Goal: Task Accomplishment & Management: Use online tool/utility

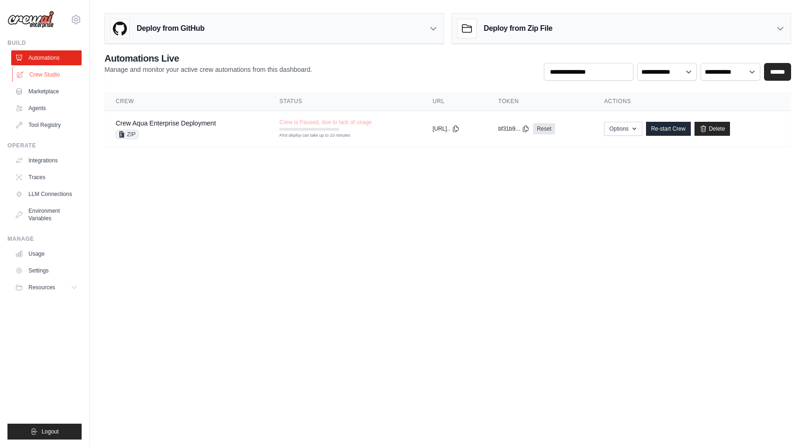
click at [41, 74] on link "Crew Studio" at bounding box center [47, 74] width 70 height 15
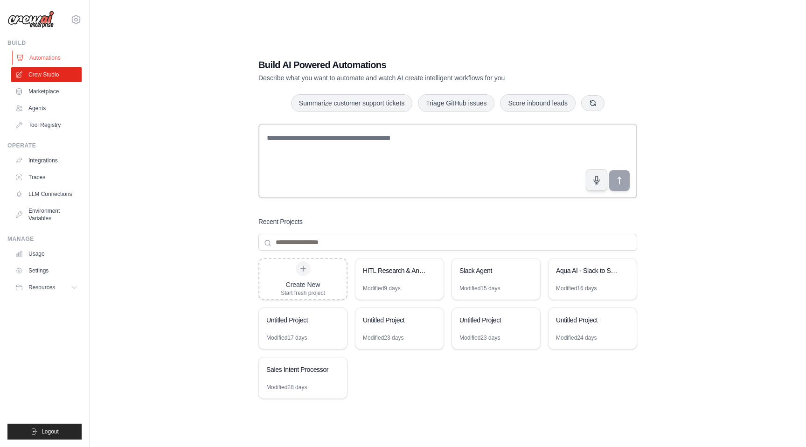
click at [44, 58] on link "Automations" at bounding box center [47, 57] width 70 height 15
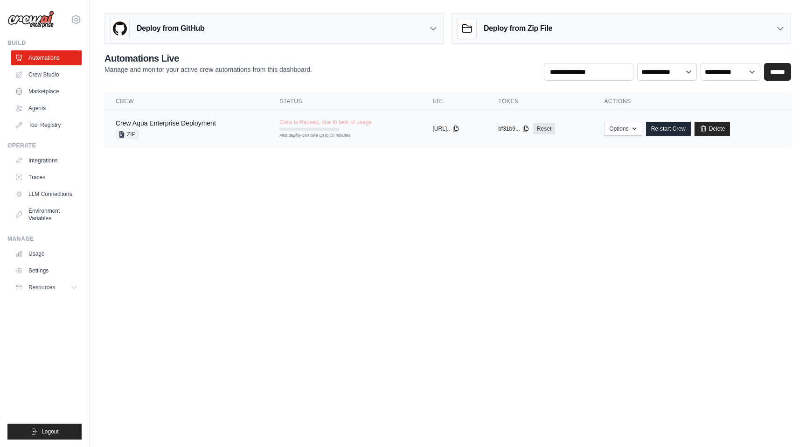
click at [189, 135] on div "ZIP" at bounding box center [166, 134] width 100 height 9
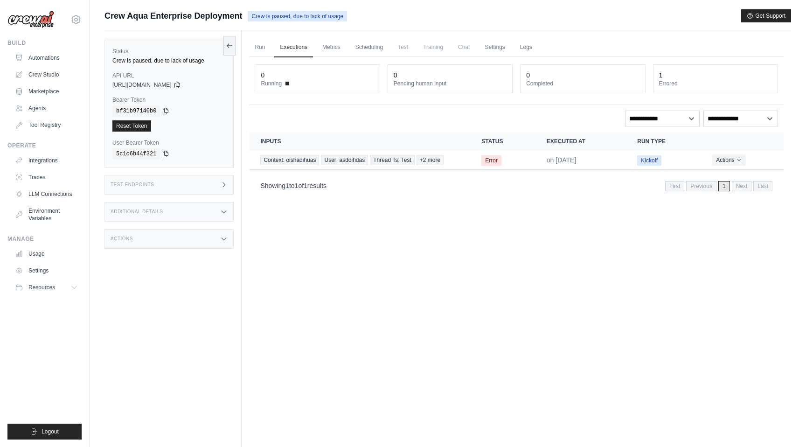
click at [204, 206] on div "Additional Details" at bounding box center [168, 212] width 129 height 20
click at [212, 189] on div "Test Endpoints" at bounding box center [168, 185] width 129 height 20
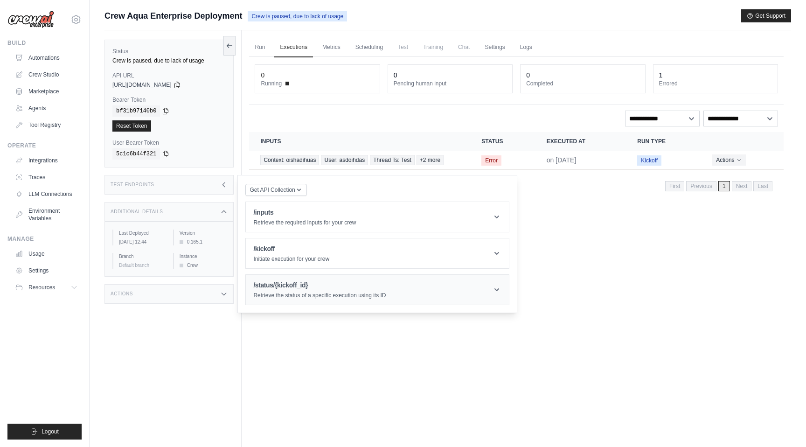
click at [312, 284] on h1 "/status/{kickoff_id}" at bounding box center [319, 284] width 132 height 9
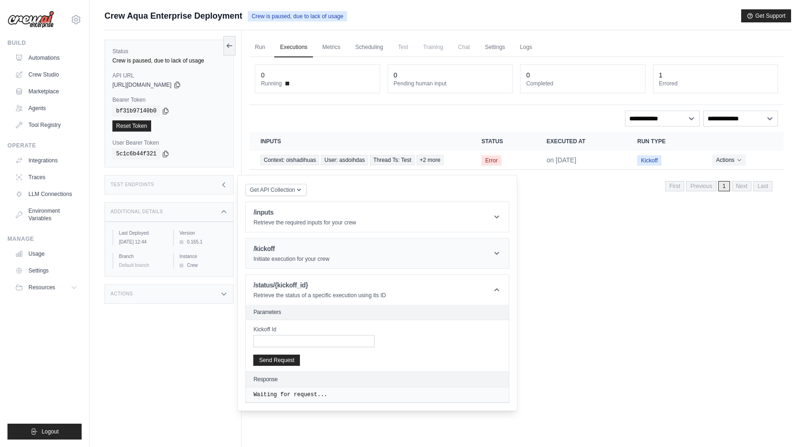
click at [319, 264] on header "/kickoff Initiate execution for your crew" at bounding box center [377, 253] width 263 height 30
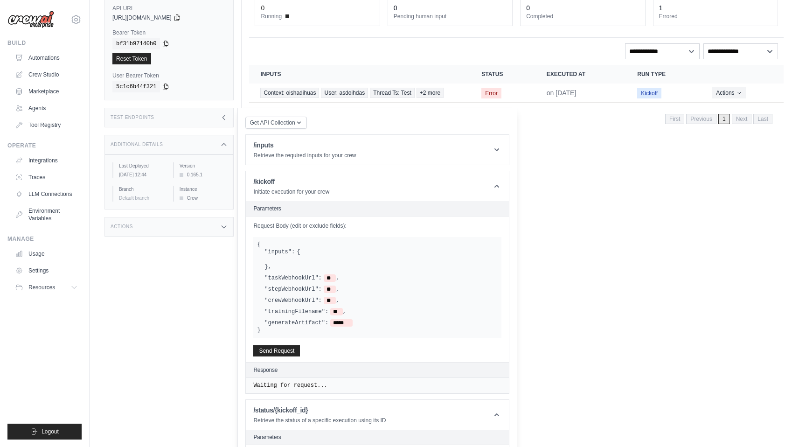
scroll to position [68, 0]
drag, startPoint x: 263, startPoint y: 272, endPoint x: 346, endPoint y: 302, distance: 88.2
click at [346, 303] on div ""inputs": { } , "taskWebhookUrl": ** , "stepWebhookUrl": ** , "crewWebhookUrl":…" at bounding box center [377, 286] width 241 height 78
click at [346, 302] on div ""crewWebhookUrl": ** ," at bounding box center [380, 299] width 233 height 7
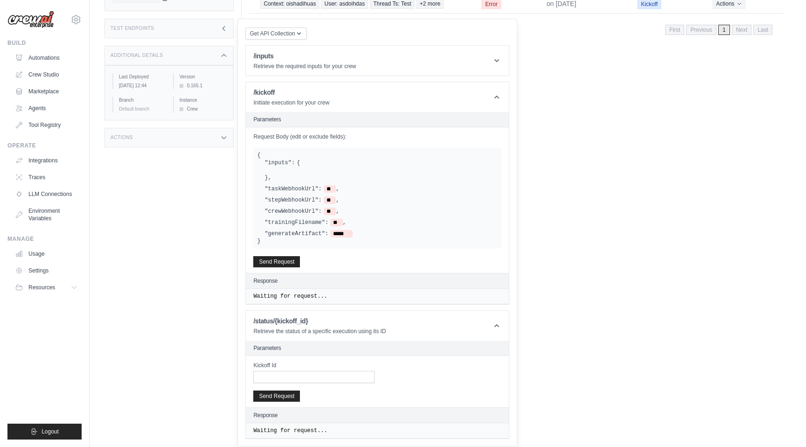
scroll to position [0, 0]
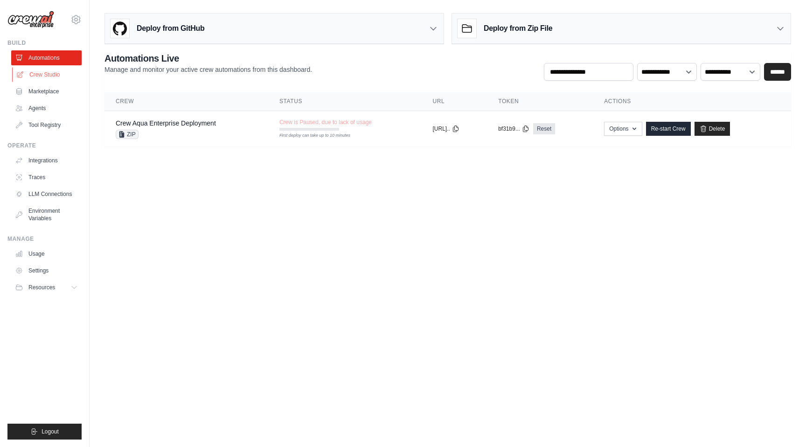
click at [49, 78] on link "Crew Studio" at bounding box center [47, 74] width 70 height 15
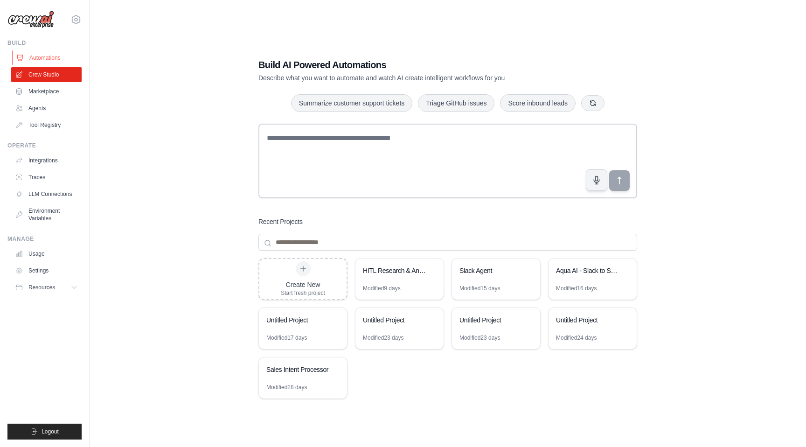
click at [38, 56] on link "Automations" at bounding box center [47, 57] width 70 height 15
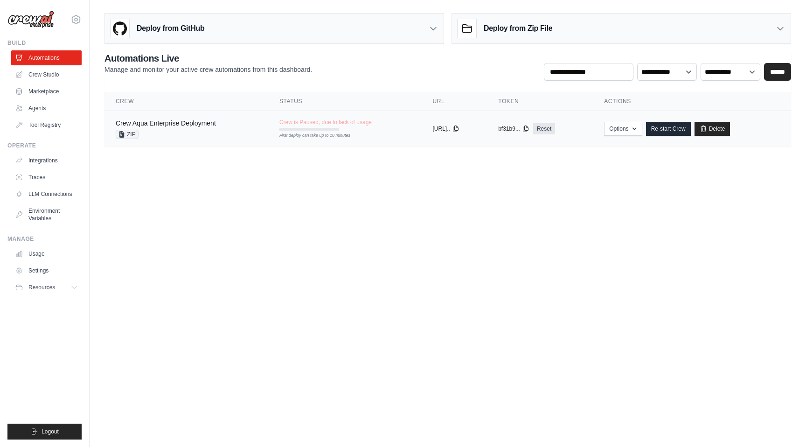
click at [179, 132] on div "ZIP" at bounding box center [166, 134] width 100 height 9
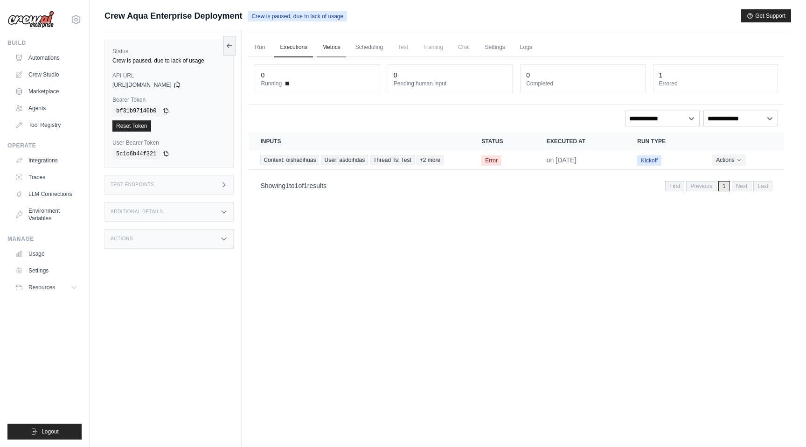
click at [330, 49] on link "Metrics" at bounding box center [331, 48] width 29 height 20
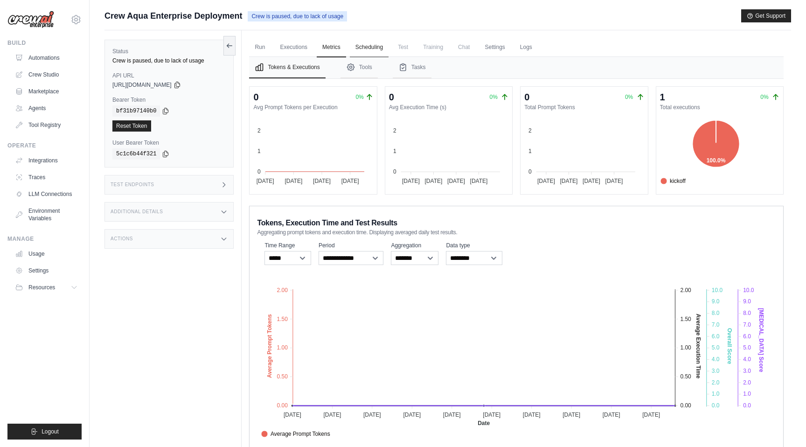
click at [367, 48] on link "Scheduling" at bounding box center [369, 48] width 39 height 20
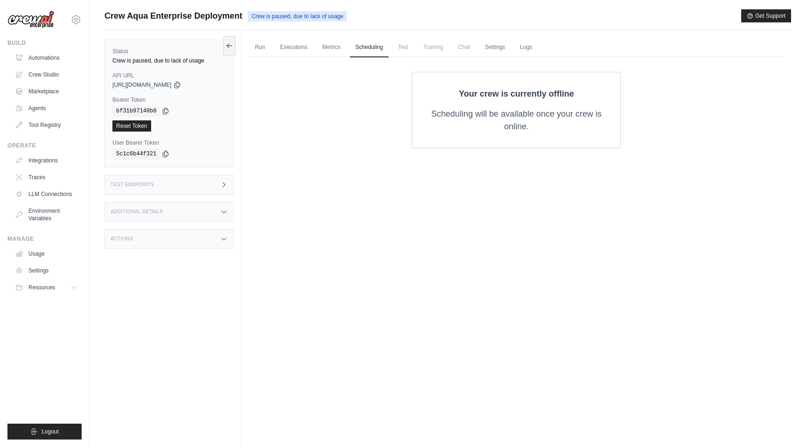
click at [402, 51] on span "Test" at bounding box center [402, 47] width 21 height 19
click at [429, 47] on span "Training" at bounding box center [432, 47] width 31 height 19
click at [480, 49] on link "Settings" at bounding box center [494, 48] width 31 height 20
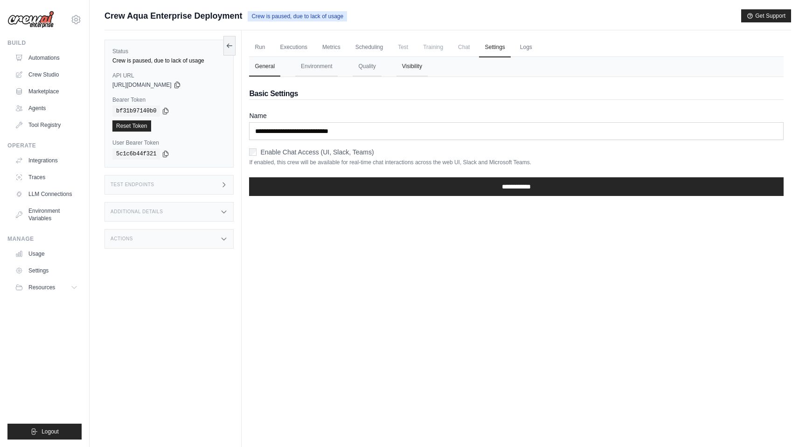
click at [406, 69] on button "Visibility" at bounding box center [412, 67] width 31 height 20
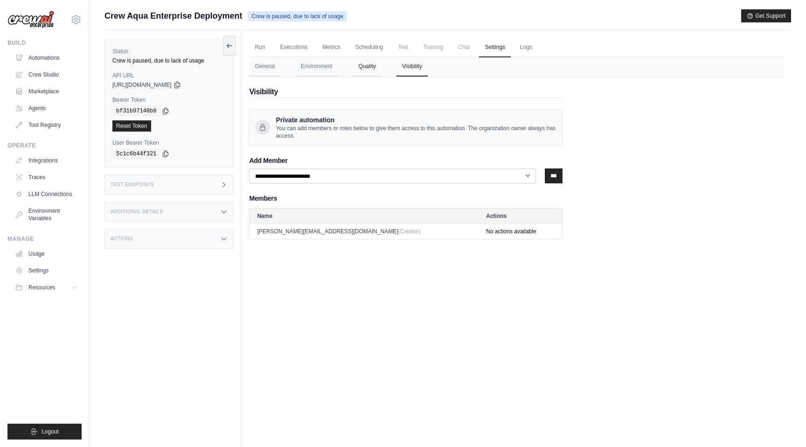
click at [371, 68] on button "Quality" at bounding box center [367, 67] width 28 height 20
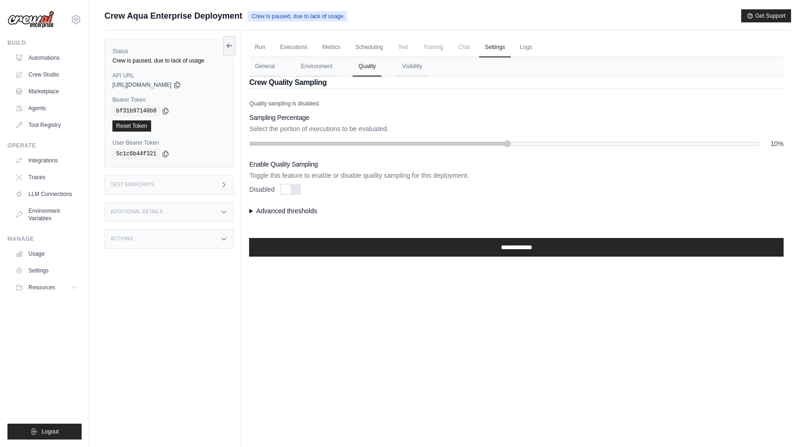
click at [271, 49] on ul "Run Executions Metrics Scheduling Test Training Chat Settings Logs" at bounding box center [516, 47] width 535 height 19
click at [255, 43] on link "Run" at bounding box center [259, 48] width 21 height 20
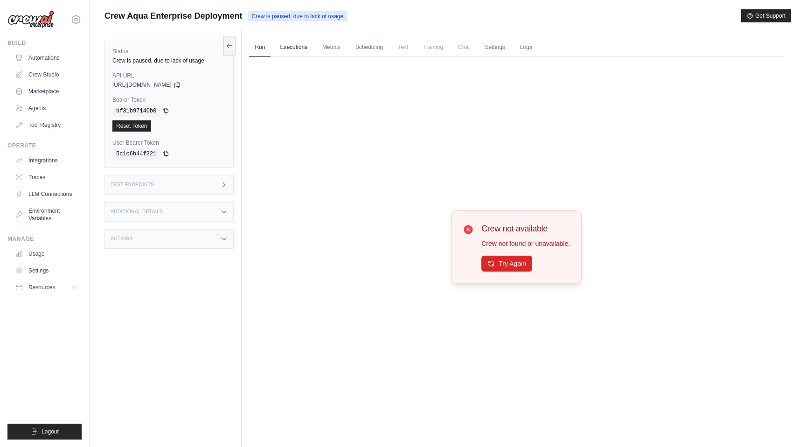
click at [287, 46] on link "Executions" at bounding box center [293, 48] width 39 height 20
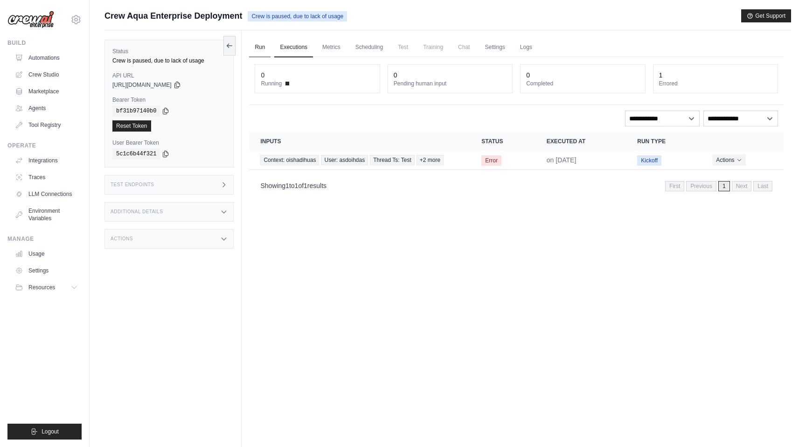
click at [255, 46] on link "Run" at bounding box center [259, 48] width 21 height 20
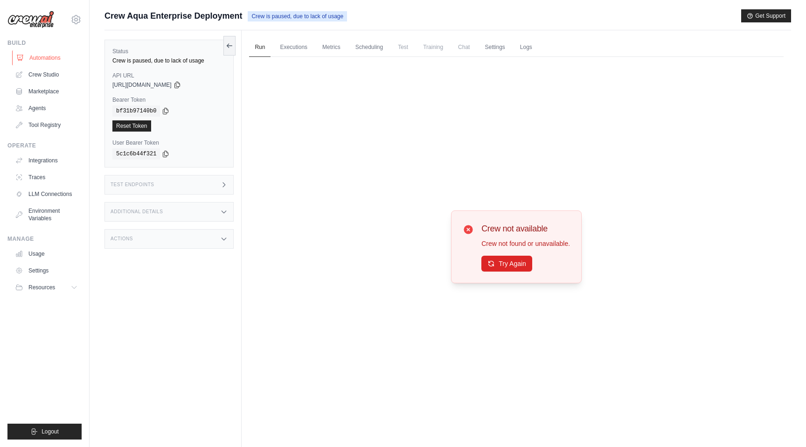
click at [50, 59] on link "Automations" at bounding box center [47, 57] width 70 height 15
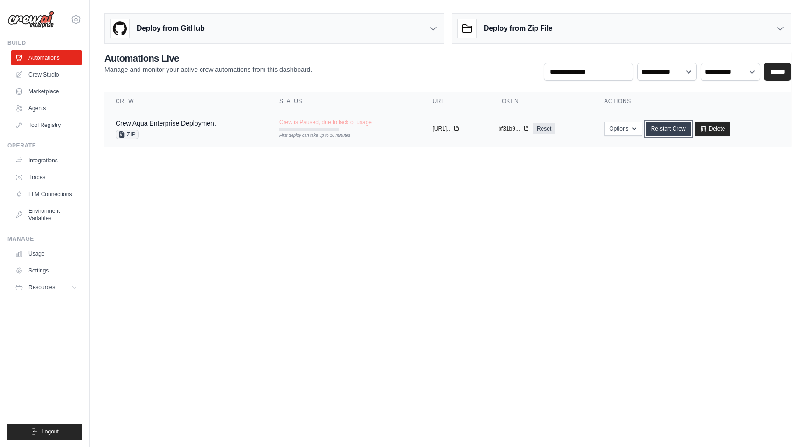
click at [680, 125] on link "Re-start Crew" at bounding box center [668, 129] width 45 height 14
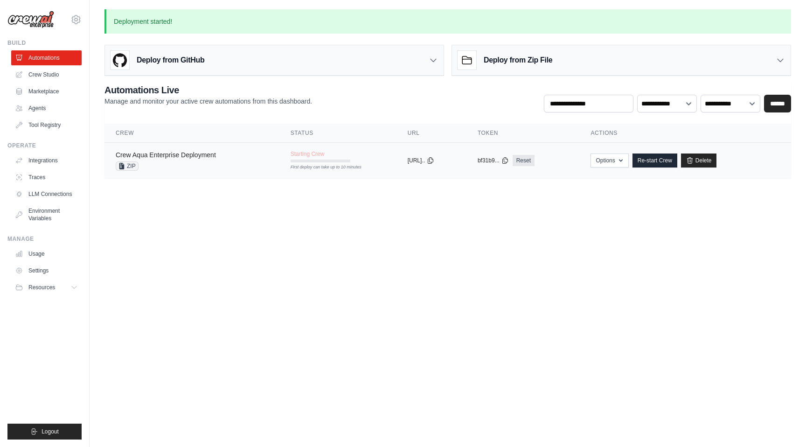
click at [196, 157] on link "Crew Aqua Enterprise Deployment" at bounding box center [166, 154] width 100 height 7
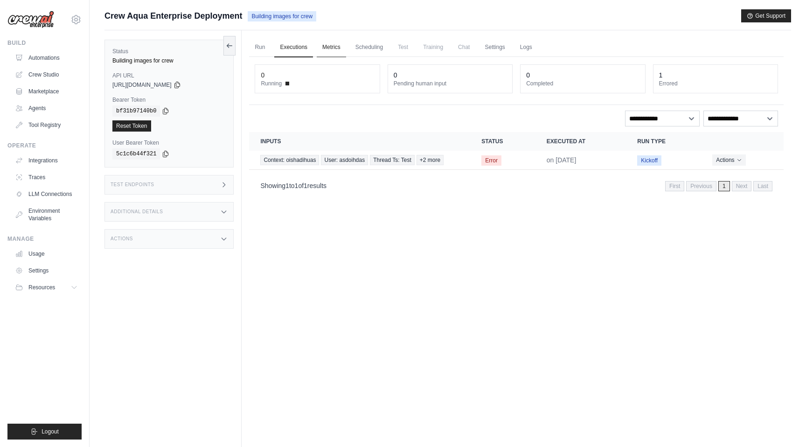
click at [327, 51] on link "Metrics" at bounding box center [331, 48] width 29 height 20
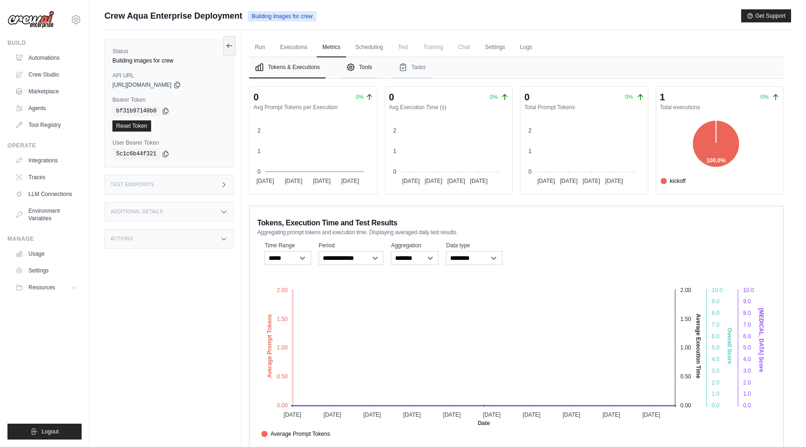
click at [359, 71] on button "Tools" at bounding box center [359, 67] width 37 height 21
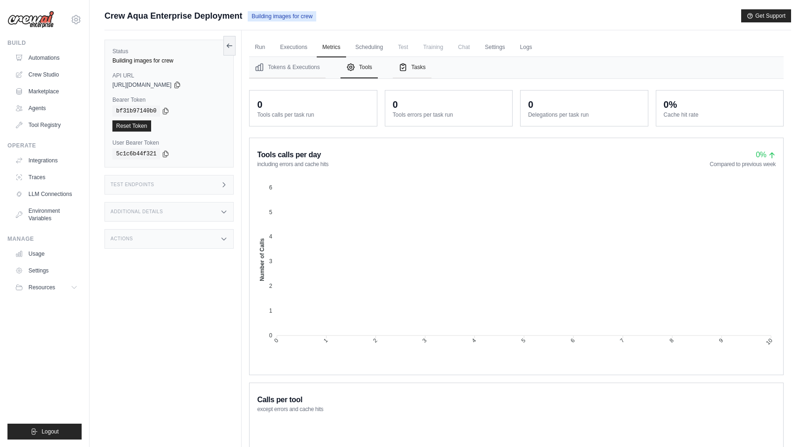
click at [407, 69] on icon "Tabs" at bounding box center [402, 67] width 9 height 9
